Goal: Information Seeking & Learning: Learn about a topic

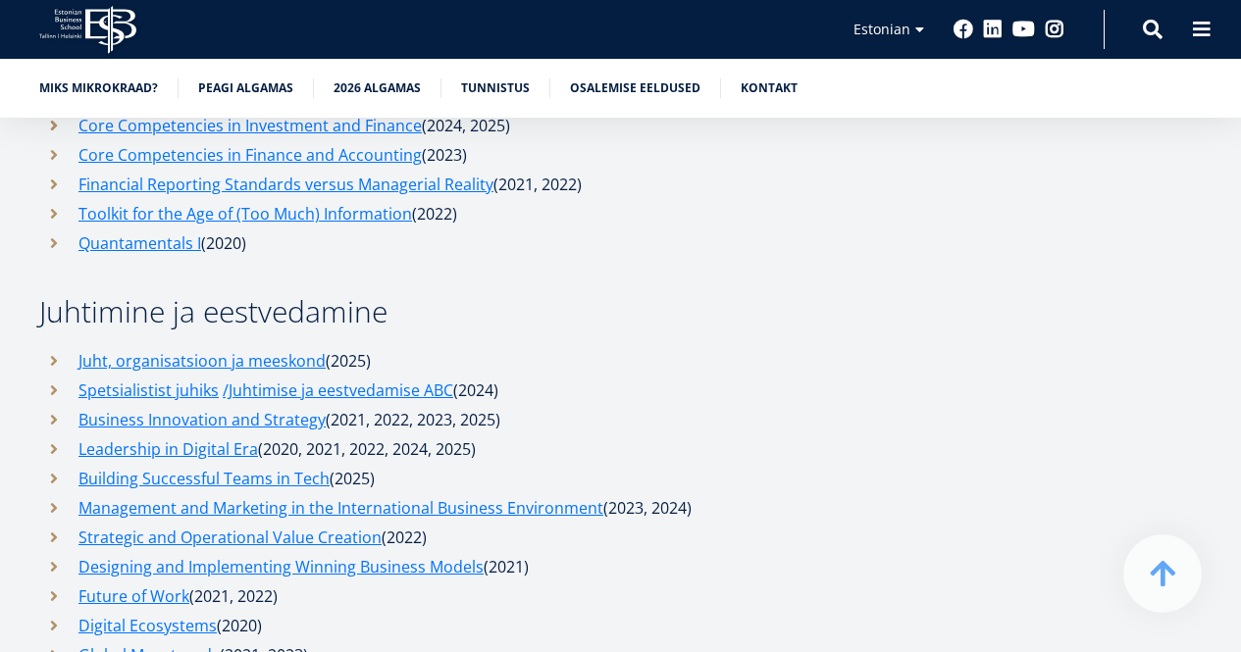
scroll to position [7841, 0]
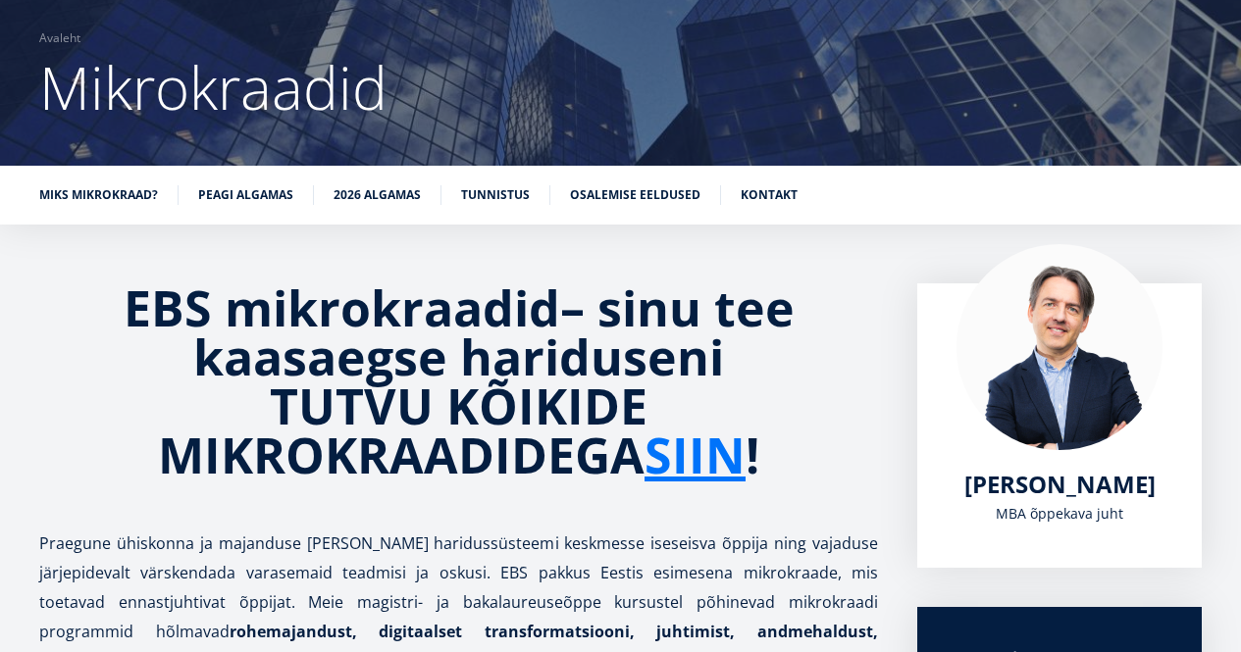
scroll to position [147, 0]
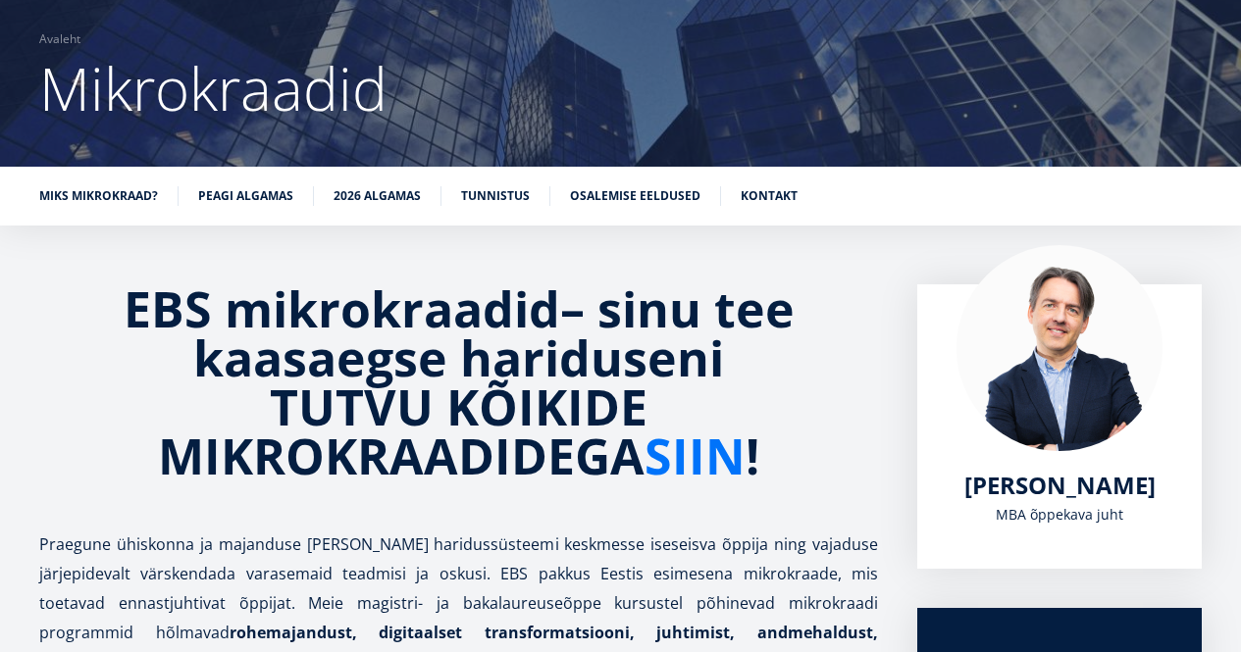
click at [702, 464] on link "SIIN" at bounding box center [695, 456] width 101 height 49
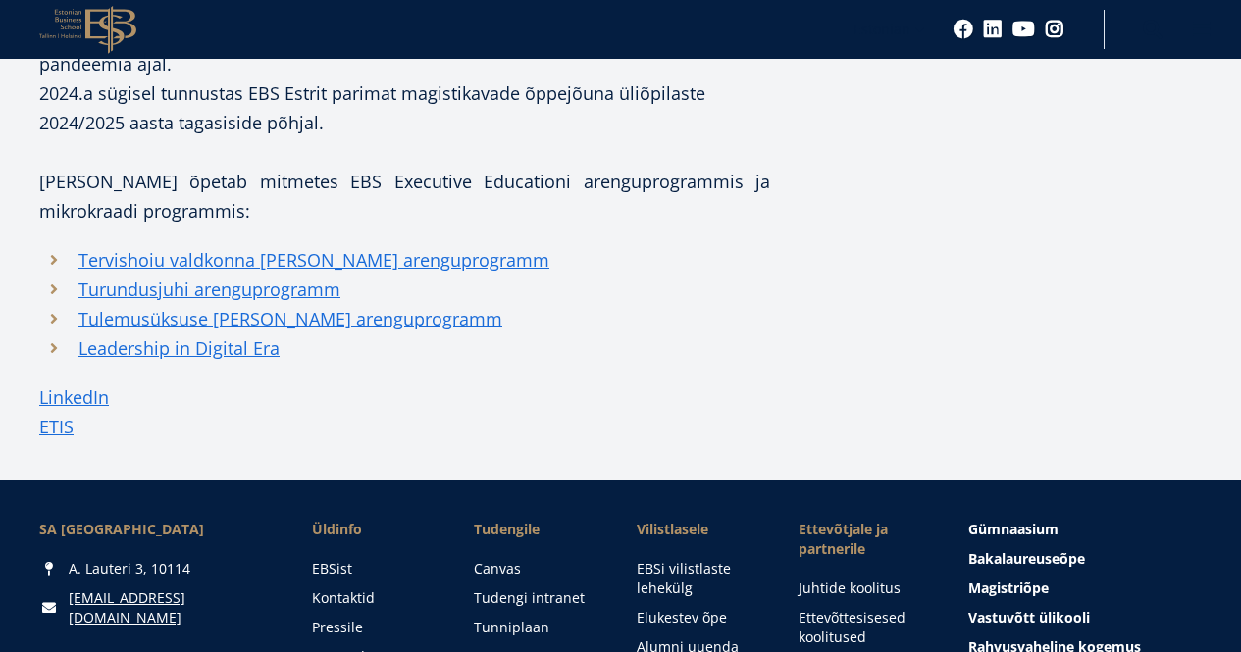
scroll to position [1080, 0]
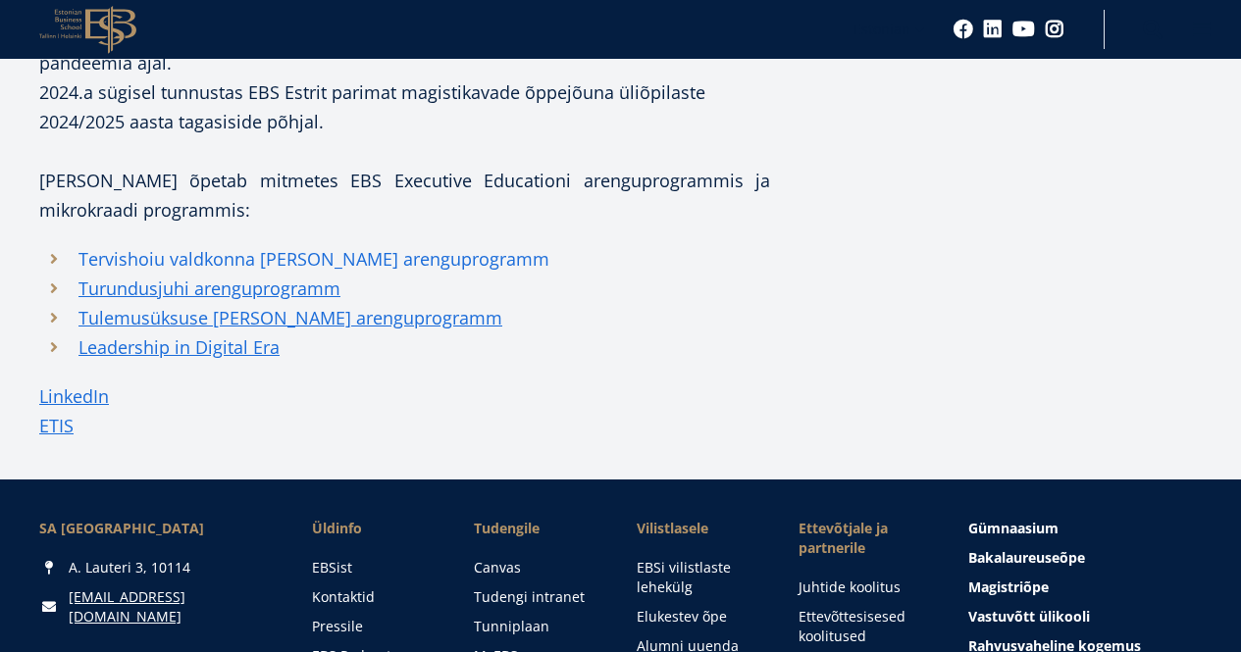
click at [318, 274] on link "Tervishoiu valdkonna juhi arenguprogramm" at bounding box center [313, 258] width 471 height 29
